Goal: Task Accomplishment & Management: Use online tool/utility

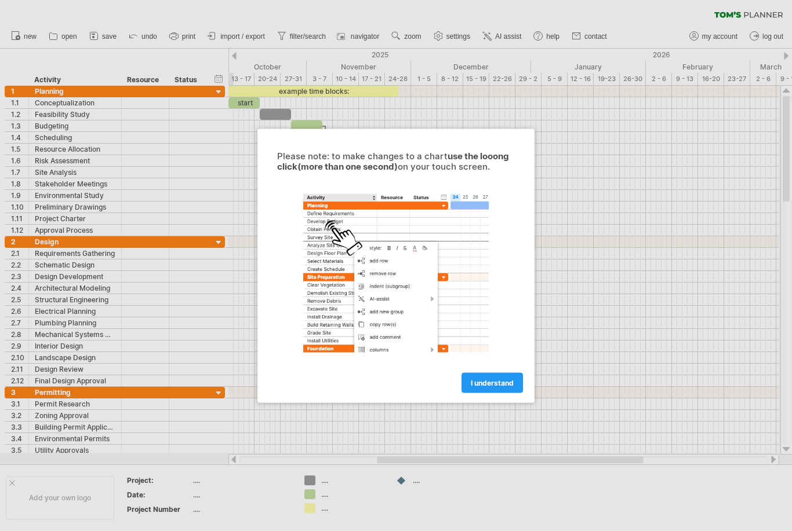
click at [482, 383] on span "I understand" at bounding box center [492, 382] width 43 height 9
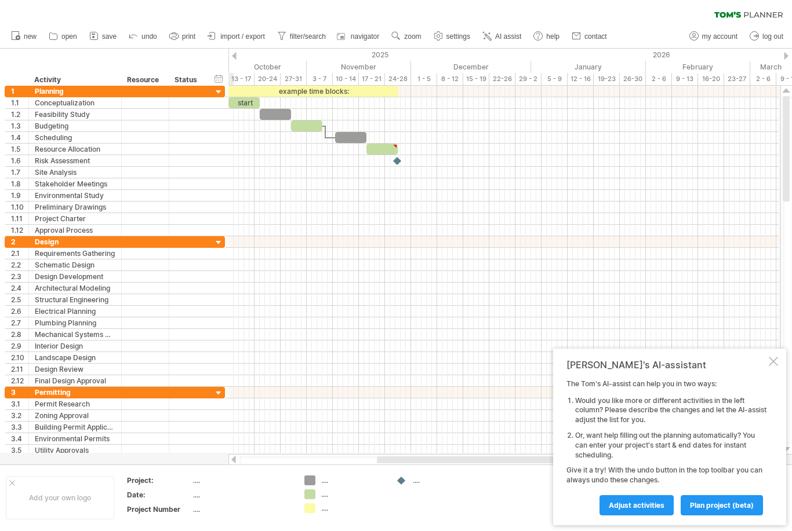
click at [775, 364] on div at bounding box center [772, 361] width 9 height 9
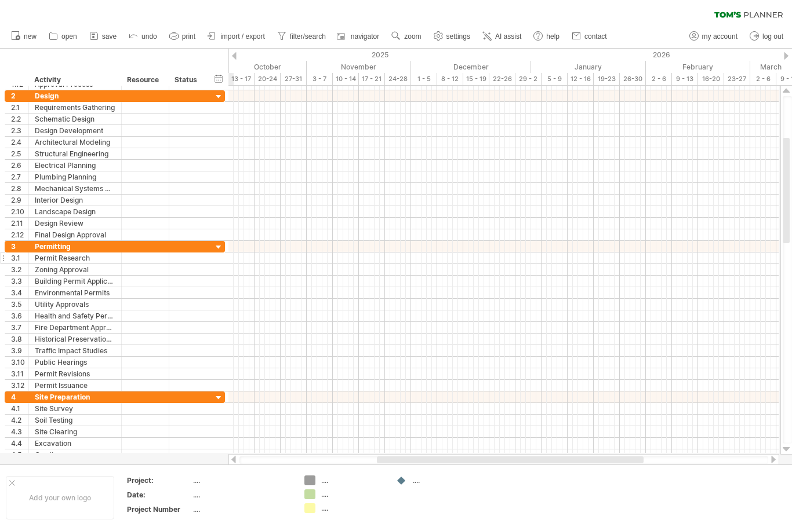
click at [76, 258] on div "Permit Research" at bounding box center [75, 258] width 81 height 11
click at [74, 258] on div "Permit Research" at bounding box center [75, 258] width 81 height 11
click at [73, 258] on div "Permit Research" at bounding box center [75, 258] width 81 height 11
click at [215, 252] on div at bounding box center [218, 247] width 11 height 11
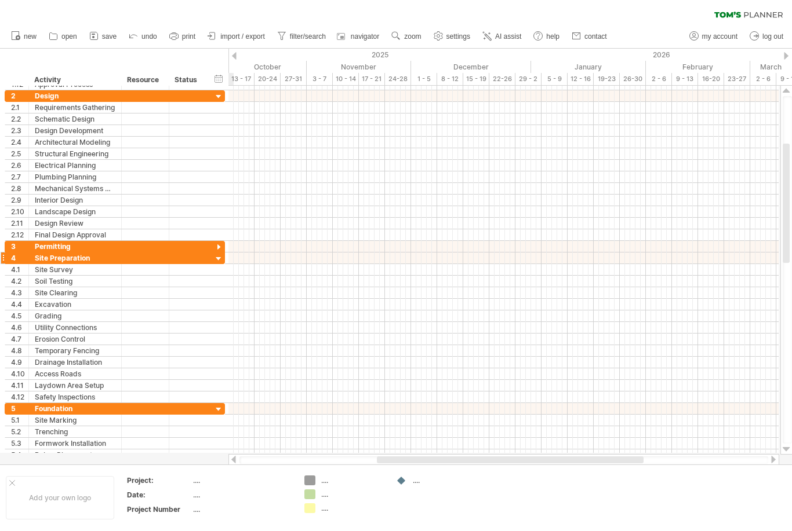
click at [213, 257] on div "**********" at bounding box center [115, 259] width 220 height 12
click at [218, 259] on div at bounding box center [218, 259] width 11 height 11
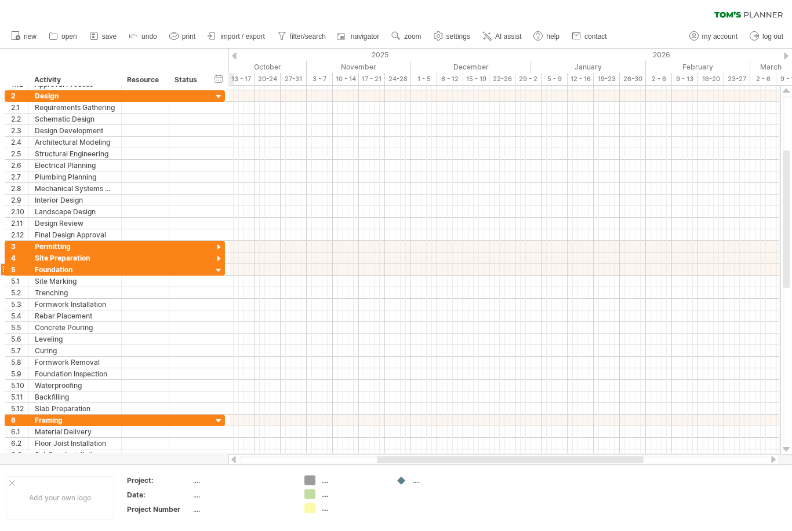
click at [218, 274] on div at bounding box center [218, 270] width 11 height 11
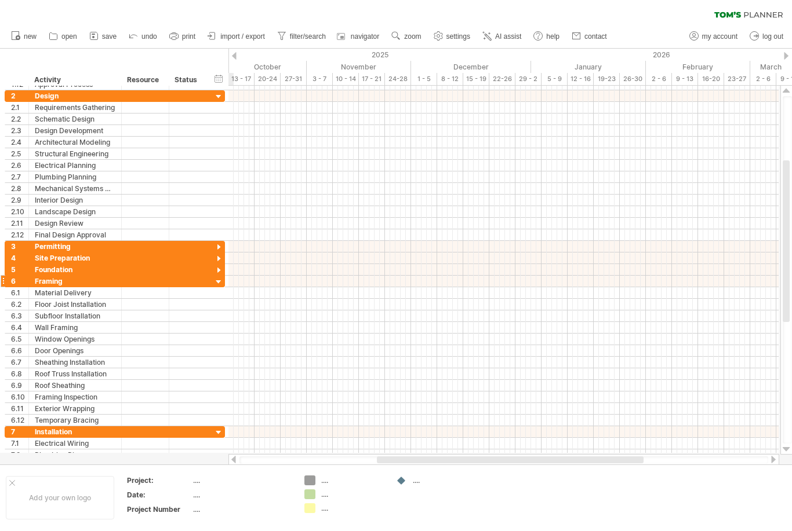
click at [218, 282] on div at bounding box center [218, 282] width 11 height 11
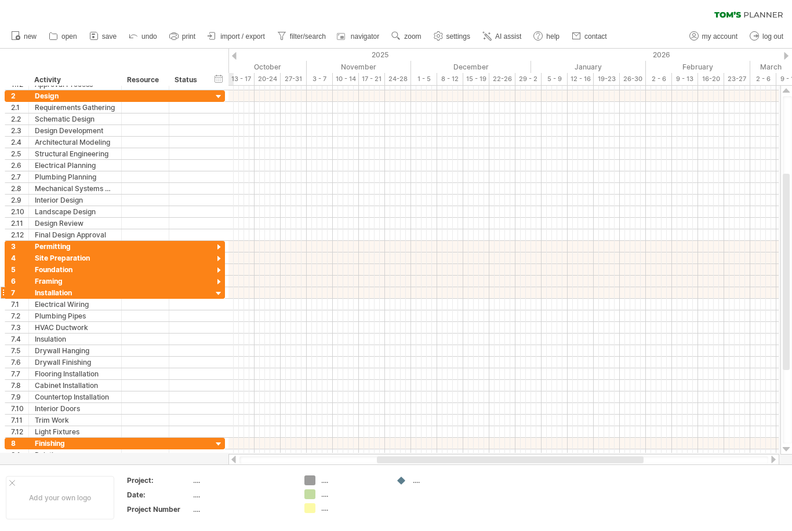
click at [219, 294] on div at bounding box center [218, 294] width 11 height 11
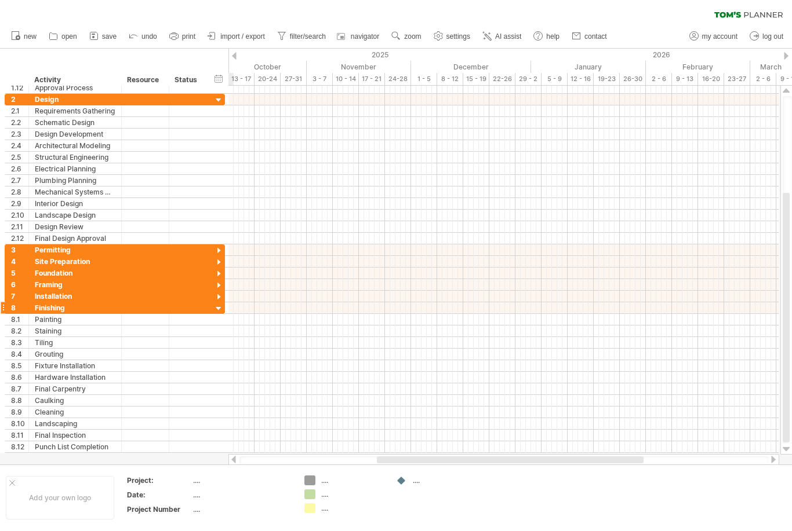
click at [218, 311] on div at bounding box center [218, 309] width 11 height 11
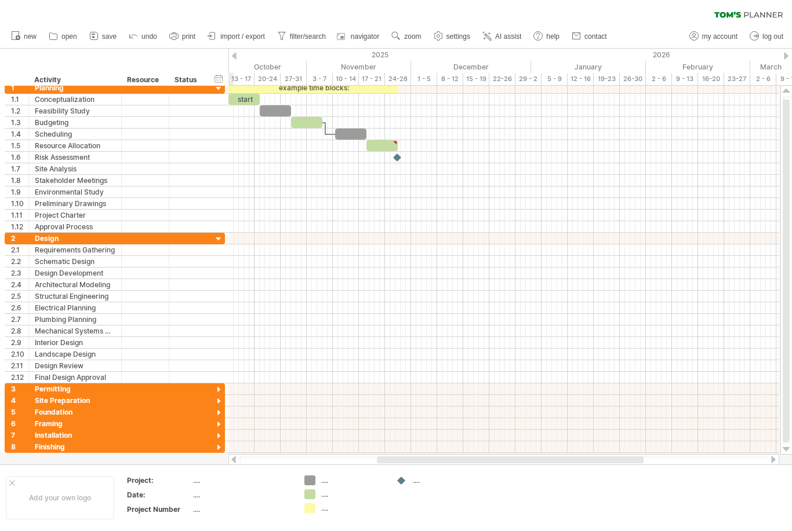
click at [293, 240] on div at bounding box center [503, 239] width 550 height 12
click at [292, 238] on div at bounding box center [503, 239] width 550 height 12
